Goal: Use online tool/utility: Utilize a website feature to perform a specific function

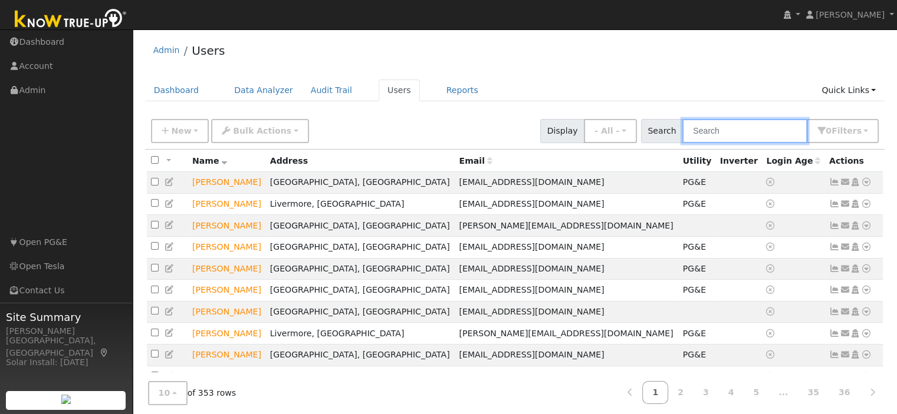
click at [715, 129] on input "text" at bounding box center [744, 131] width 125 height 24
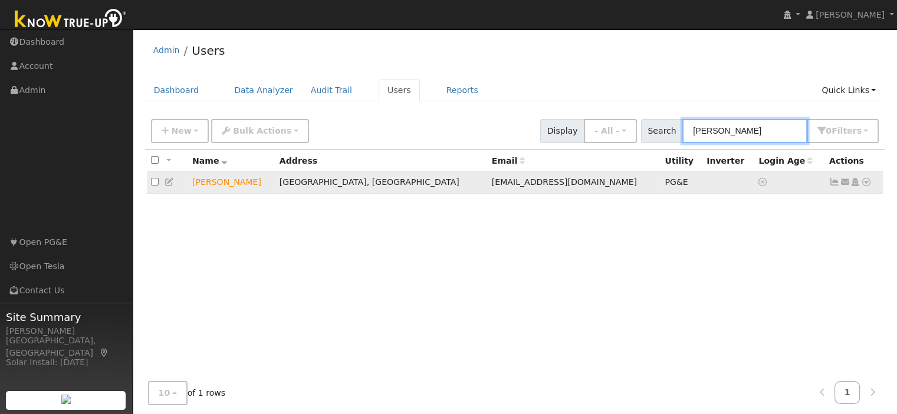
type input "russ ka"
click at [865, 183] on icon at bounding box center [866, 182] width 11 height 8
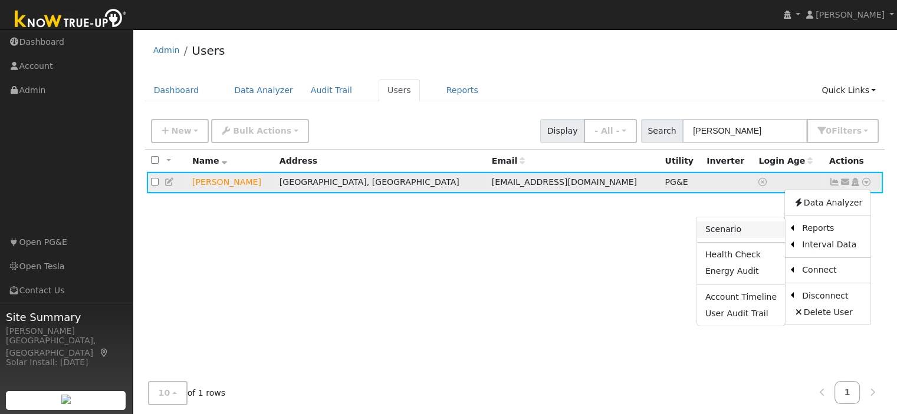
click at [738, 233] on link "Scenario" at bounding box center [741, 230] width 88 height 17
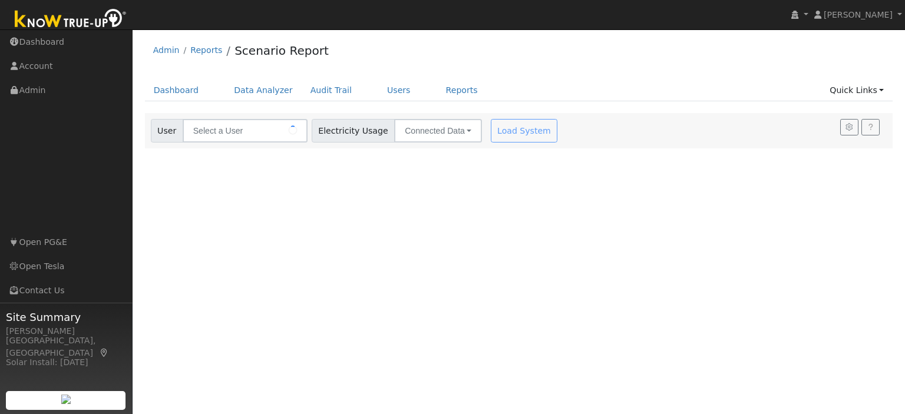
type input "[PERSON_NAME]"
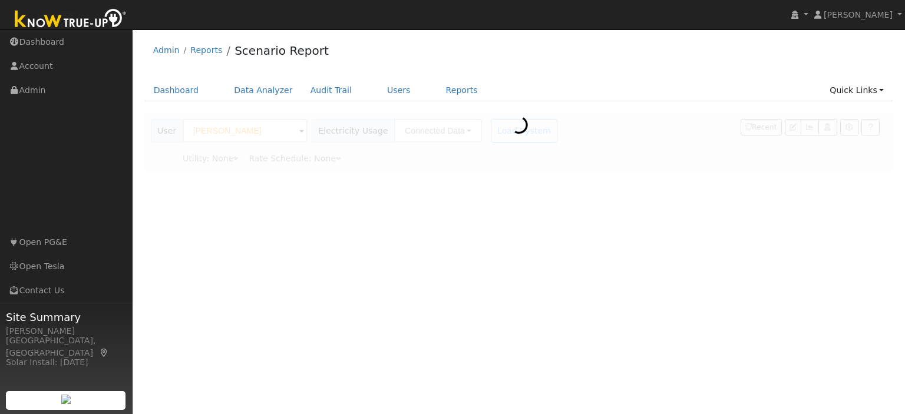
type input "Pacific Gas & Electric"
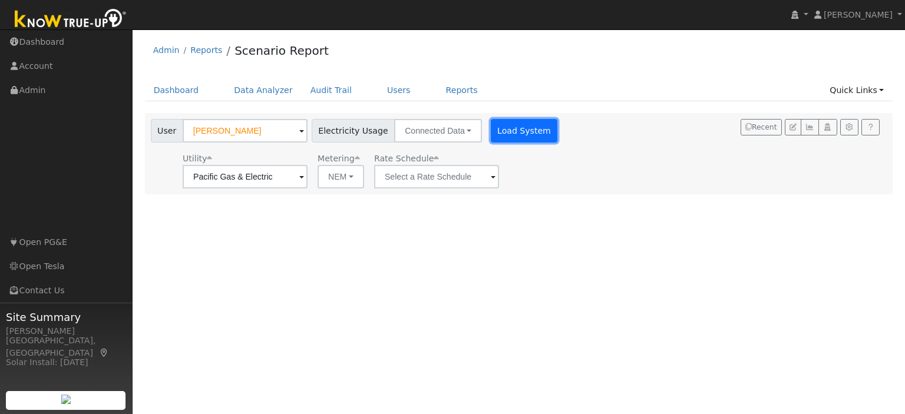
click at [505, 136] on button "Load System" at bounding box center [524, 131] width 67 height 24
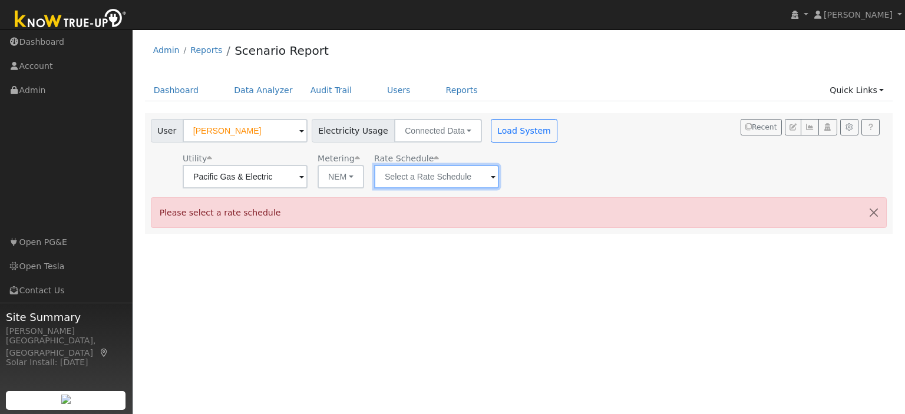
click at [469, 177] on input "text" at bounding box center [436, 177] width 125 height 24
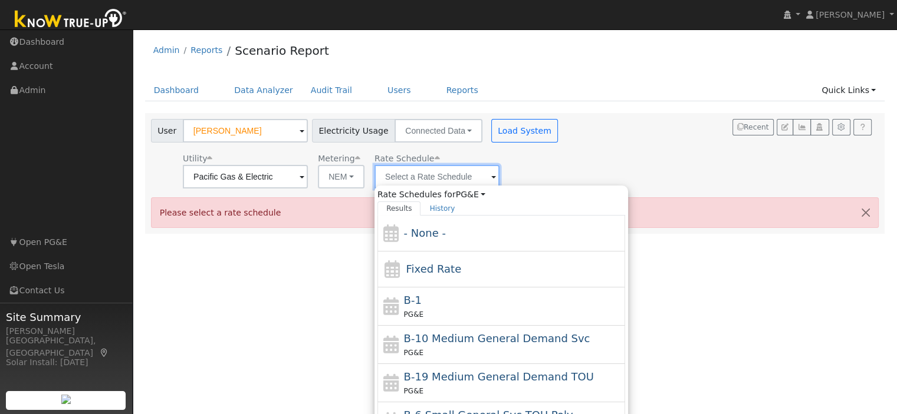
click at [479, 176] on input "text" at bounding box center [436, 177] width 125 height 24
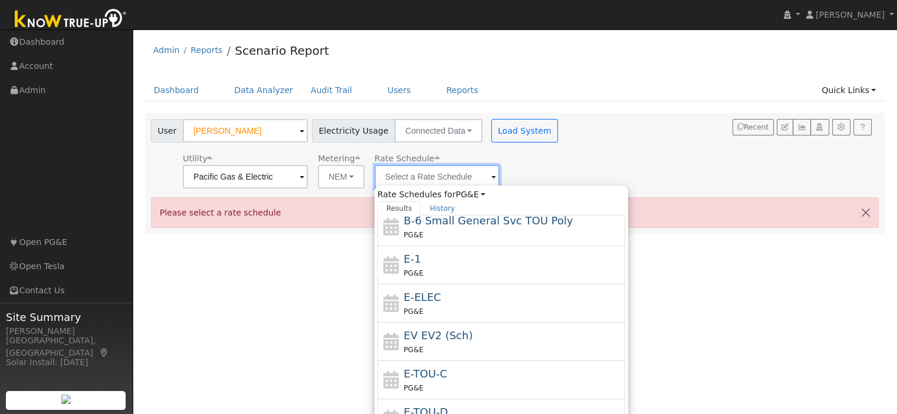
scroll to position [204, 0]
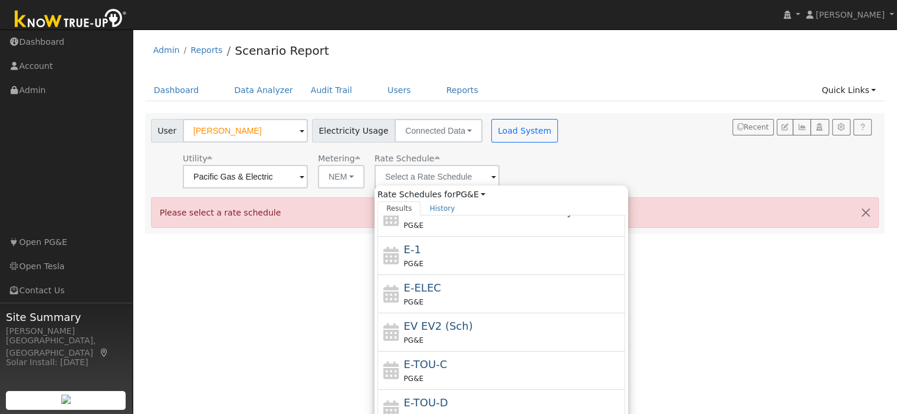
click at [460, 360] on div "E-TOU-C PG&E" at bounding box center [513, 371] width 219 height 28
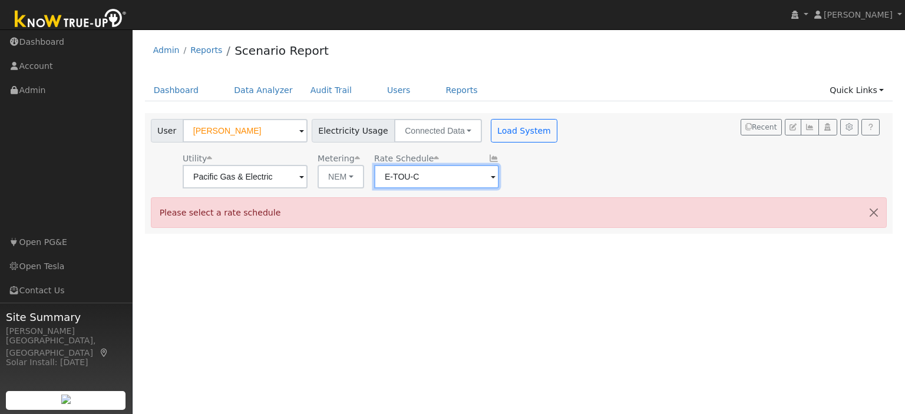
click at [493, 171] on input "E-TOU-C" at bounding box center [436, 177] width 125 height 24
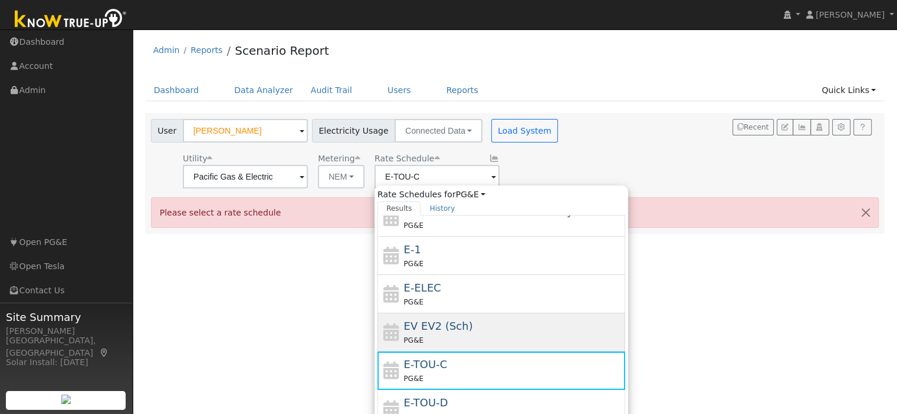
click at [460, 335] on div "PG&E" at bounding box center [513, 340] width 219 height 12
type input "EV EV2 (Sch)"
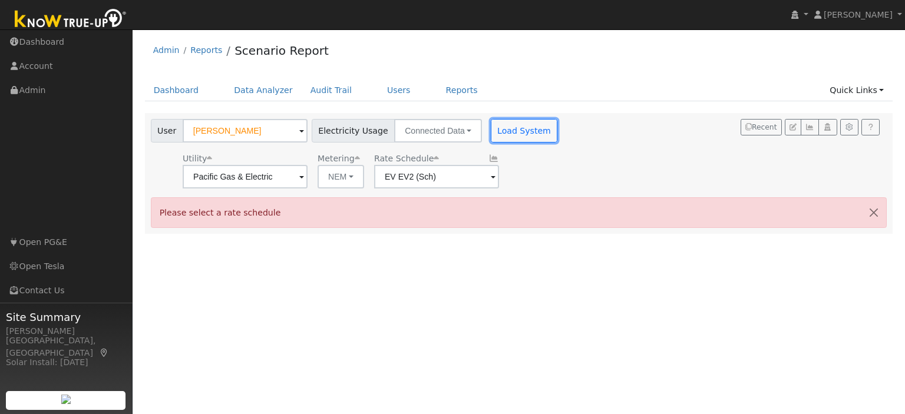
click at [515, 124] on button "Load System" at bounding box center [524, 131] width 67 height 24
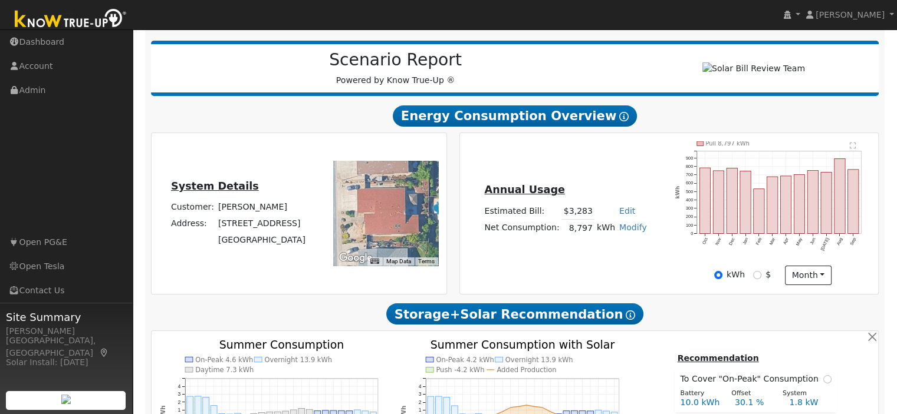
scroll to position [149, 0]
